Goal: Information Seeking & Learning: Learn about a topic

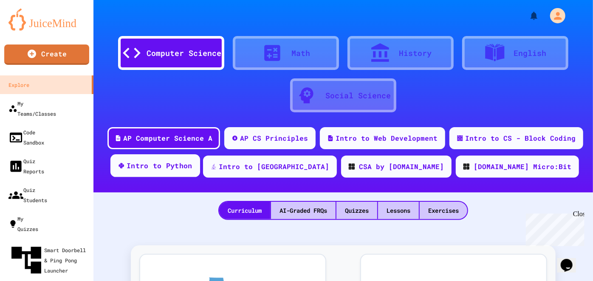
click at [192, 155] on div "Intro to Python" at bounding box center [159, 166] width 66 height 11
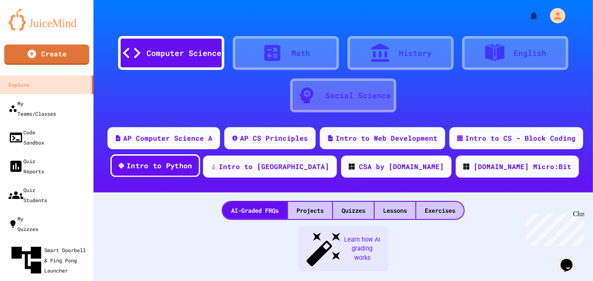
scroll to position [118, 0]
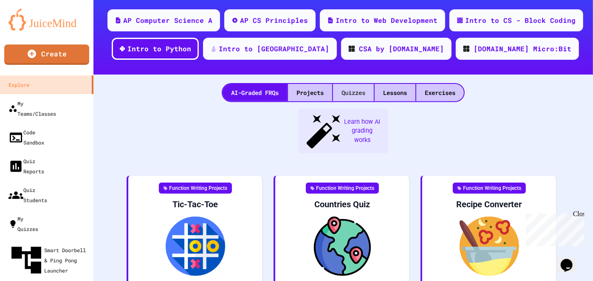
click at [326, 94] on div "Quizzes" at bounding box center [353, 92] width 41 height 17
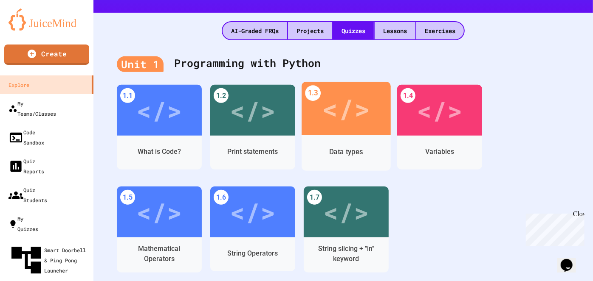
scroll to position [180, 0]
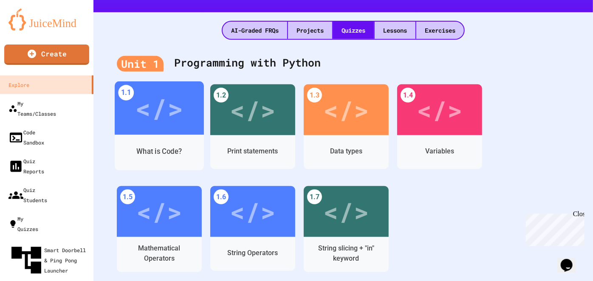
click at [156, 123] on div "</>" at bounding box center [159, 108] width 48 height 40
